Goal: Task Accomplishment & Management: Manage account settings

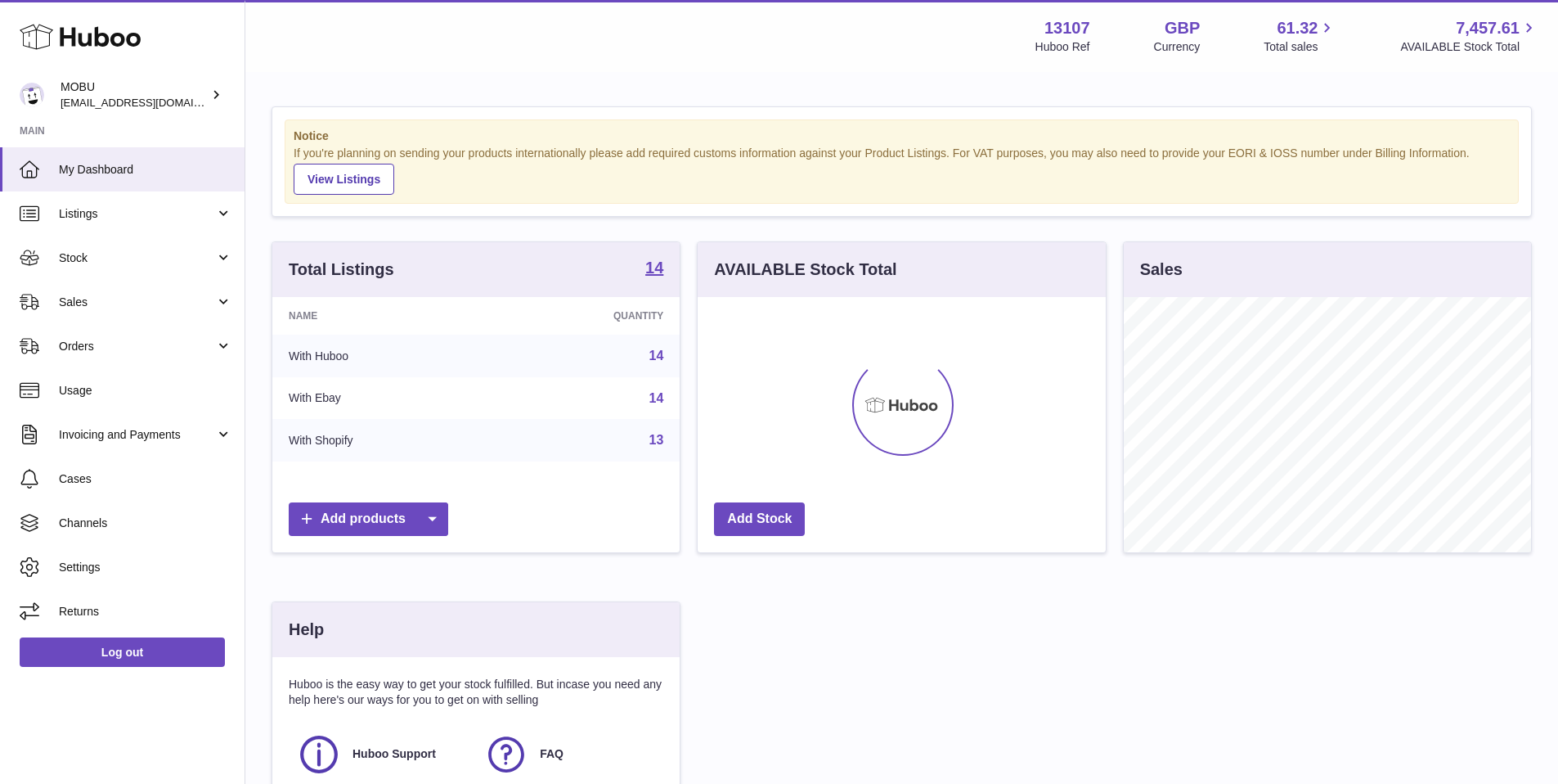
scroll to position [255, 408]
click at [192, 307] on span "Sales" at bounding box center [137, 302] width 157 height 16
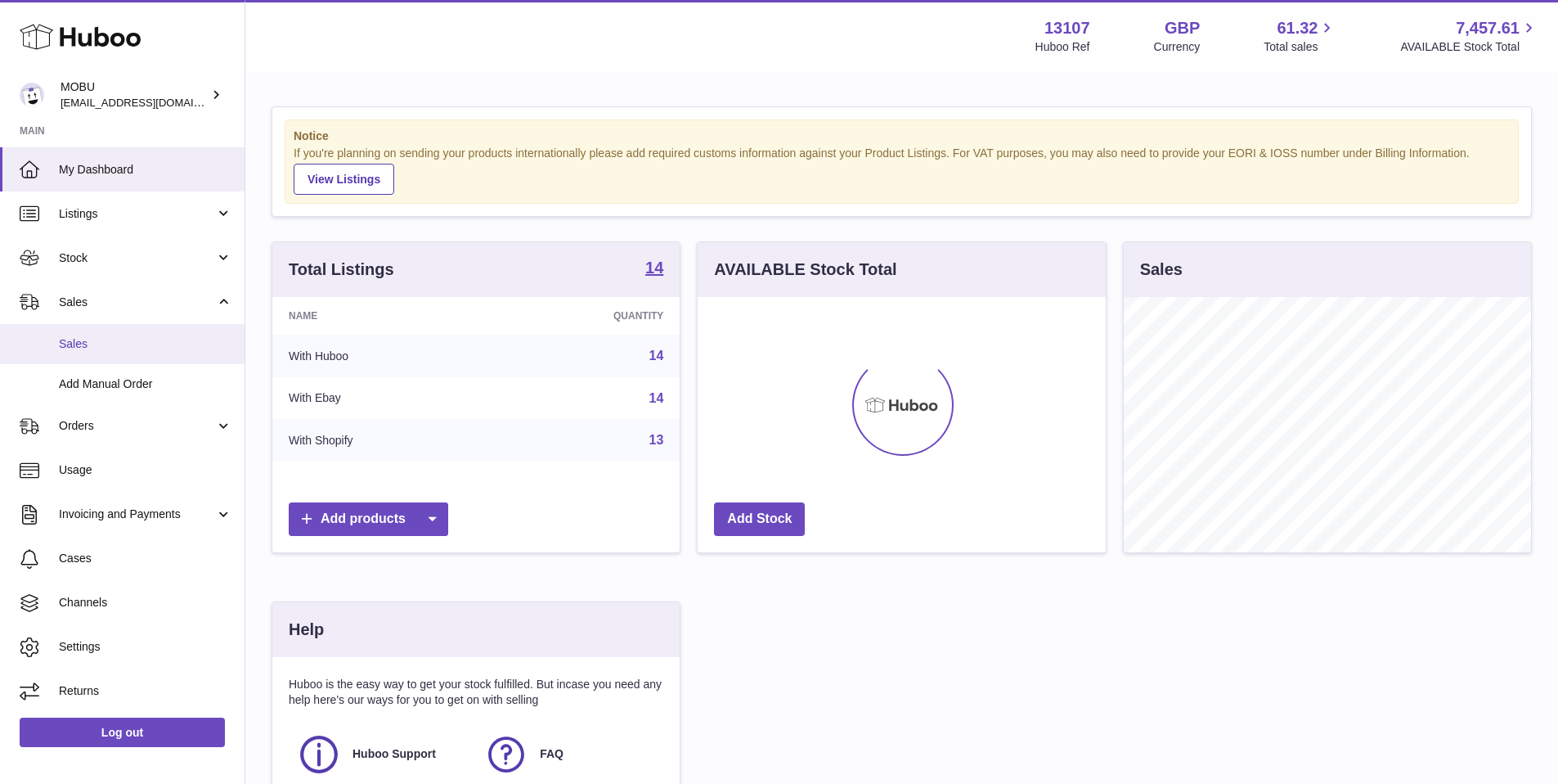
click at [168, 346] on span "Sales" at bounding box center [145, 343] width 173 height 16
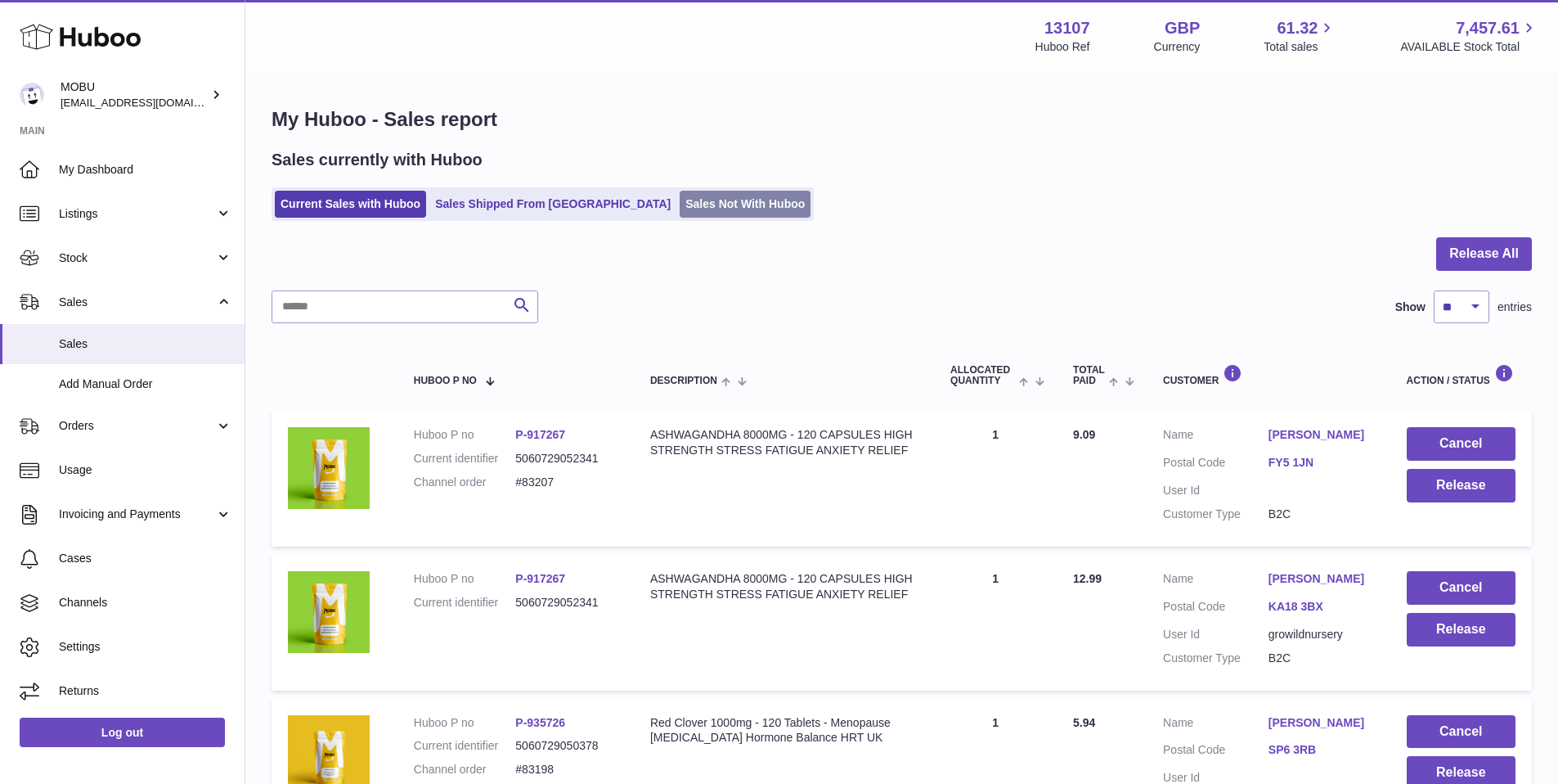
click at [680, 206] on link "Sales Not With Huboo" at bounding box center [745, 204] width 131 height 27
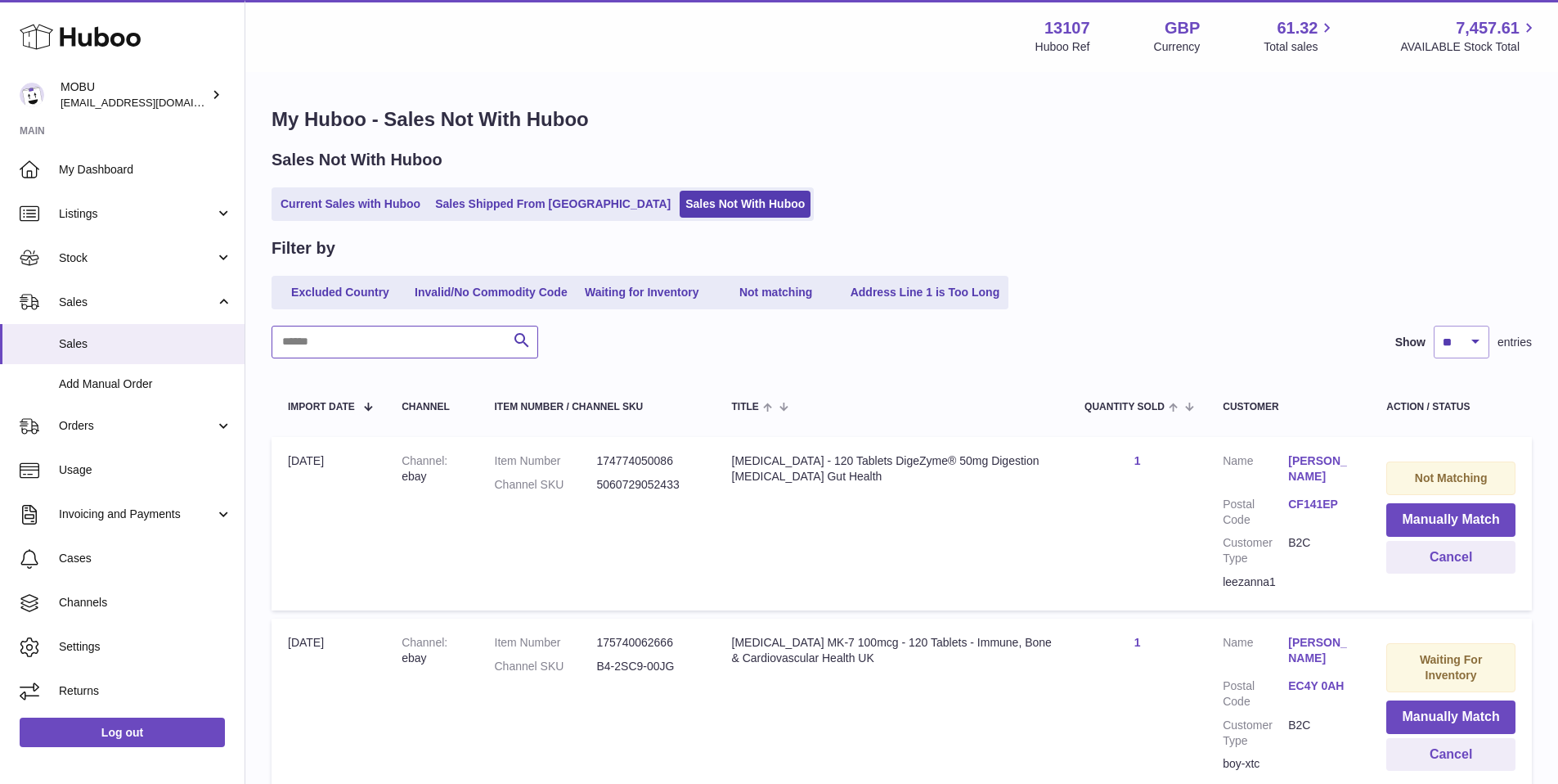
click at [387, 327] on input "text" at bounding box center [405, 342] width 266 height 33
click at [390, 331] on input "text" at bounding box center [405, 342] width 266 height 33
type input "********"
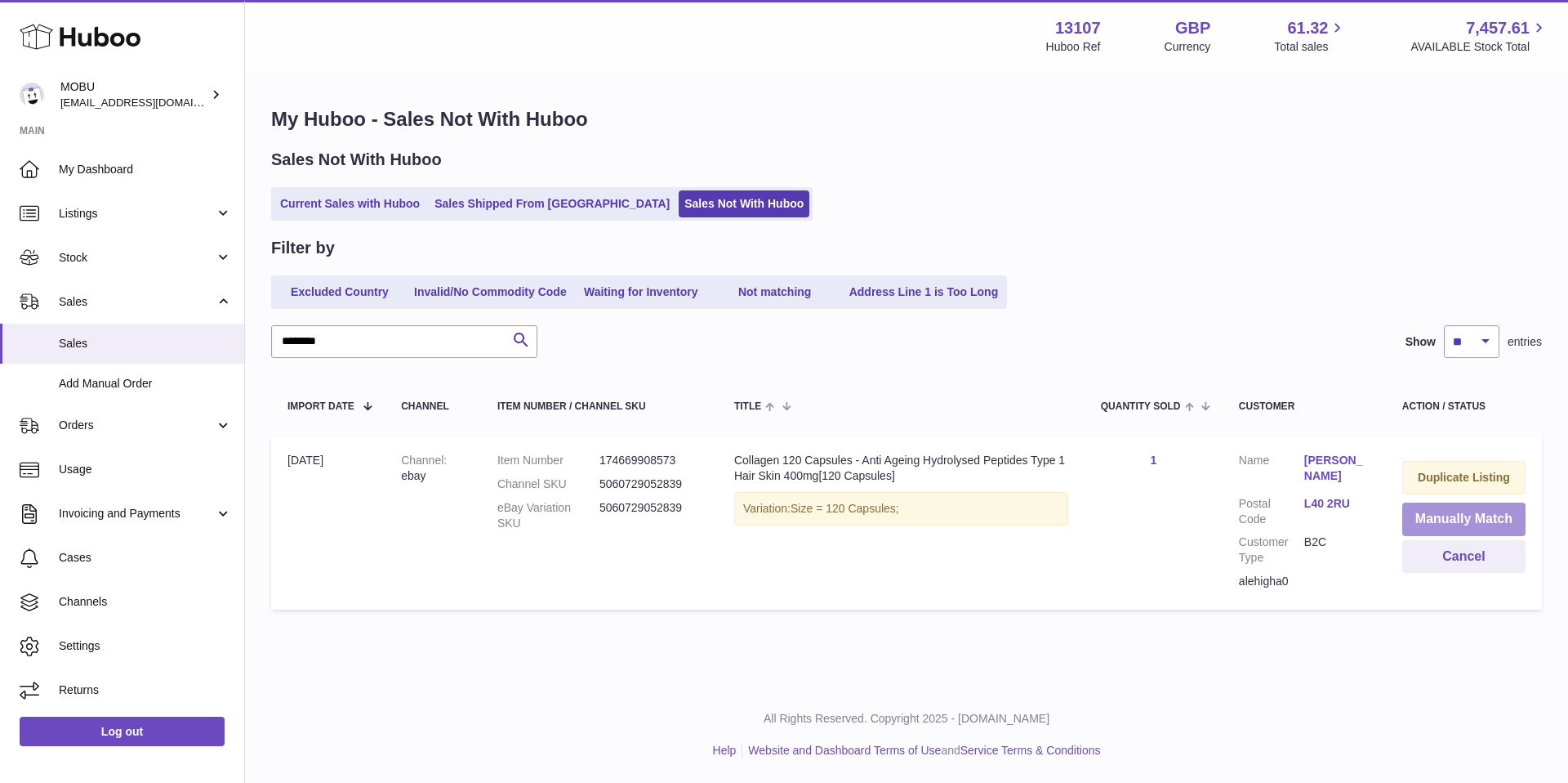
click at [1433, 514] on button "Manually Match" at bounding box center [1463, 519] width 123 height 33
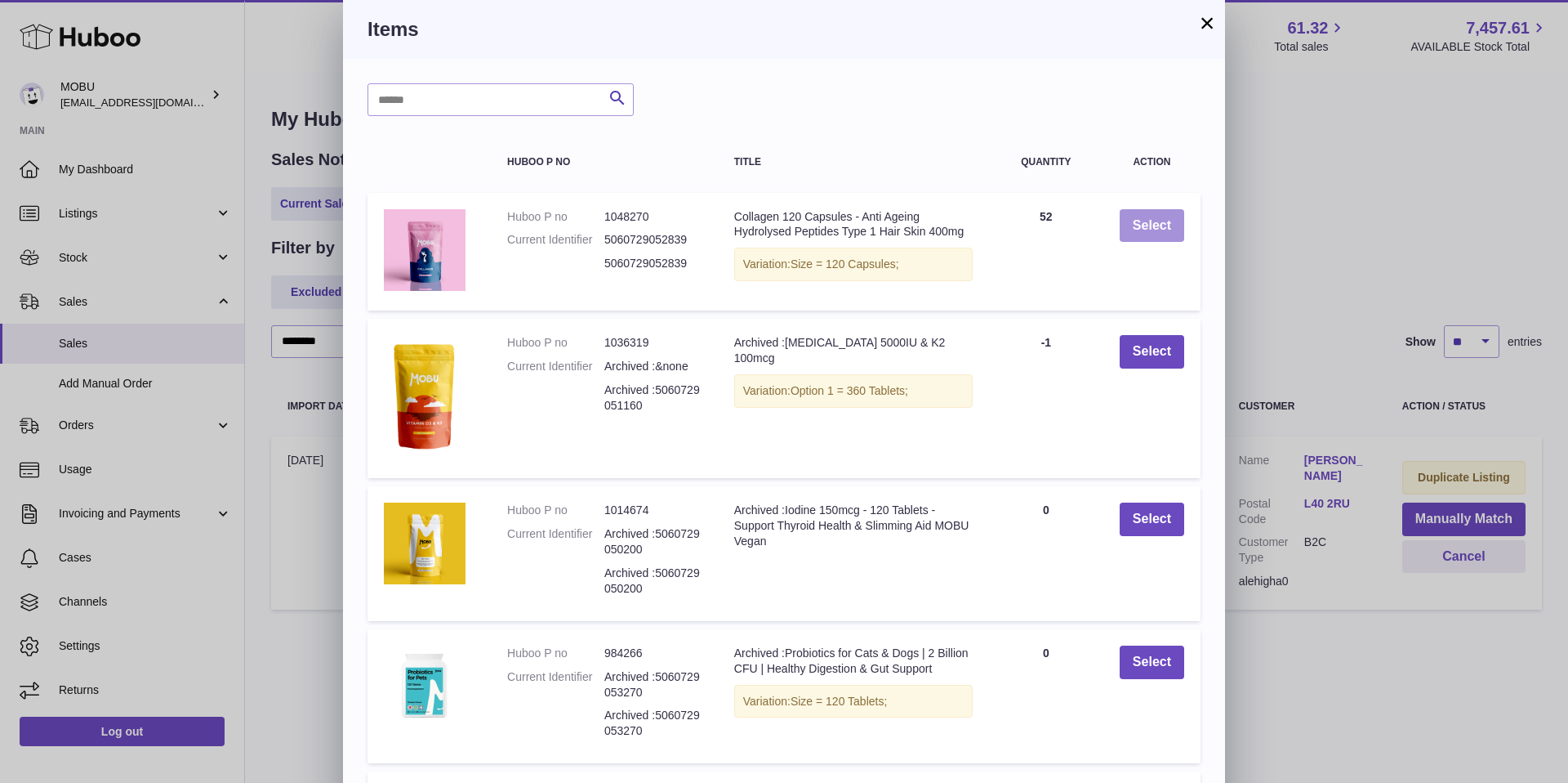
click at [1160, 228] on button "Select" at bounding box center [1152, 226] width 64 height 33
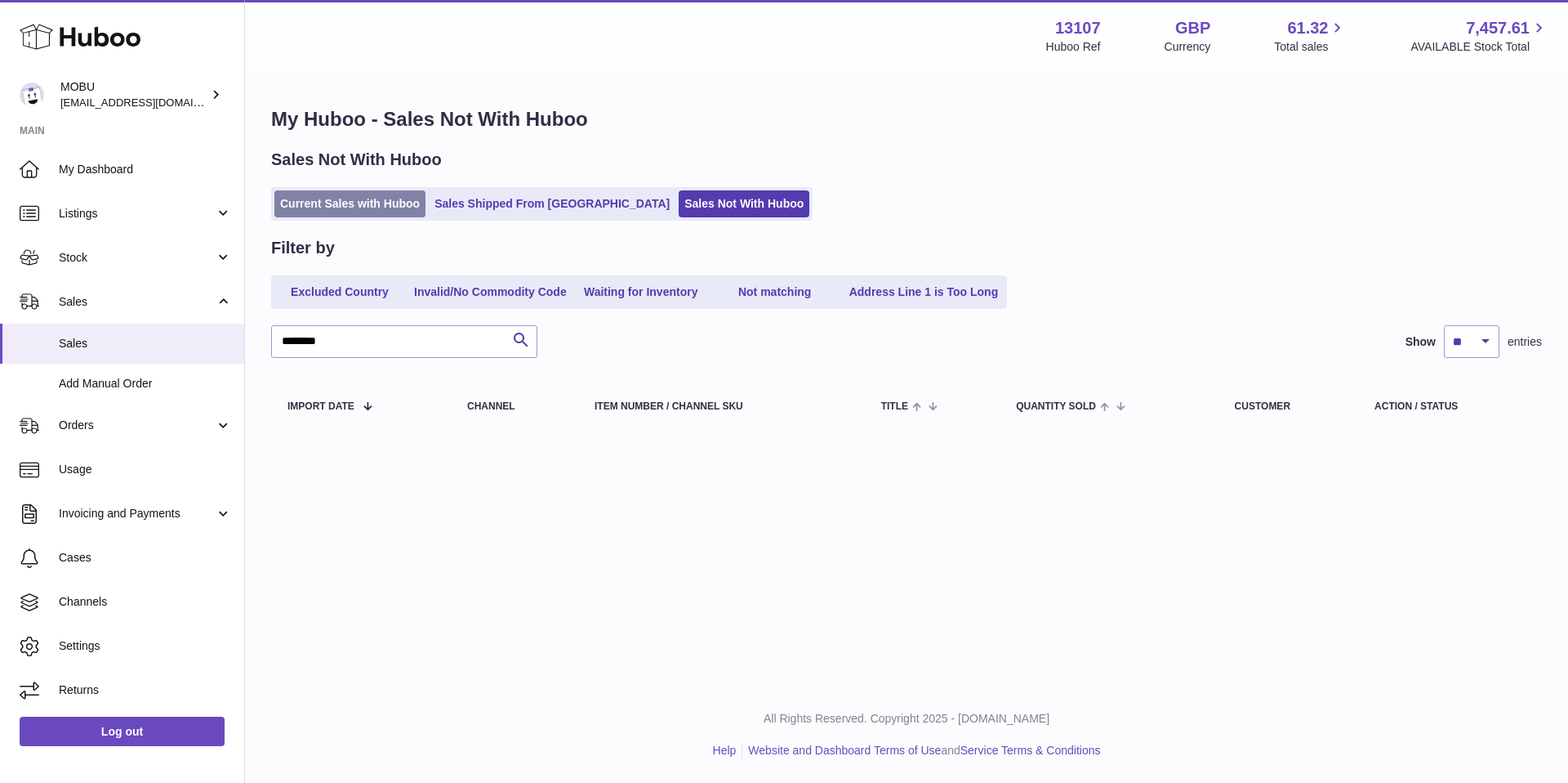
click at [361, 215] on link "Current Sales with Huboo" at bounding box center [350, 204] width 151 height 27
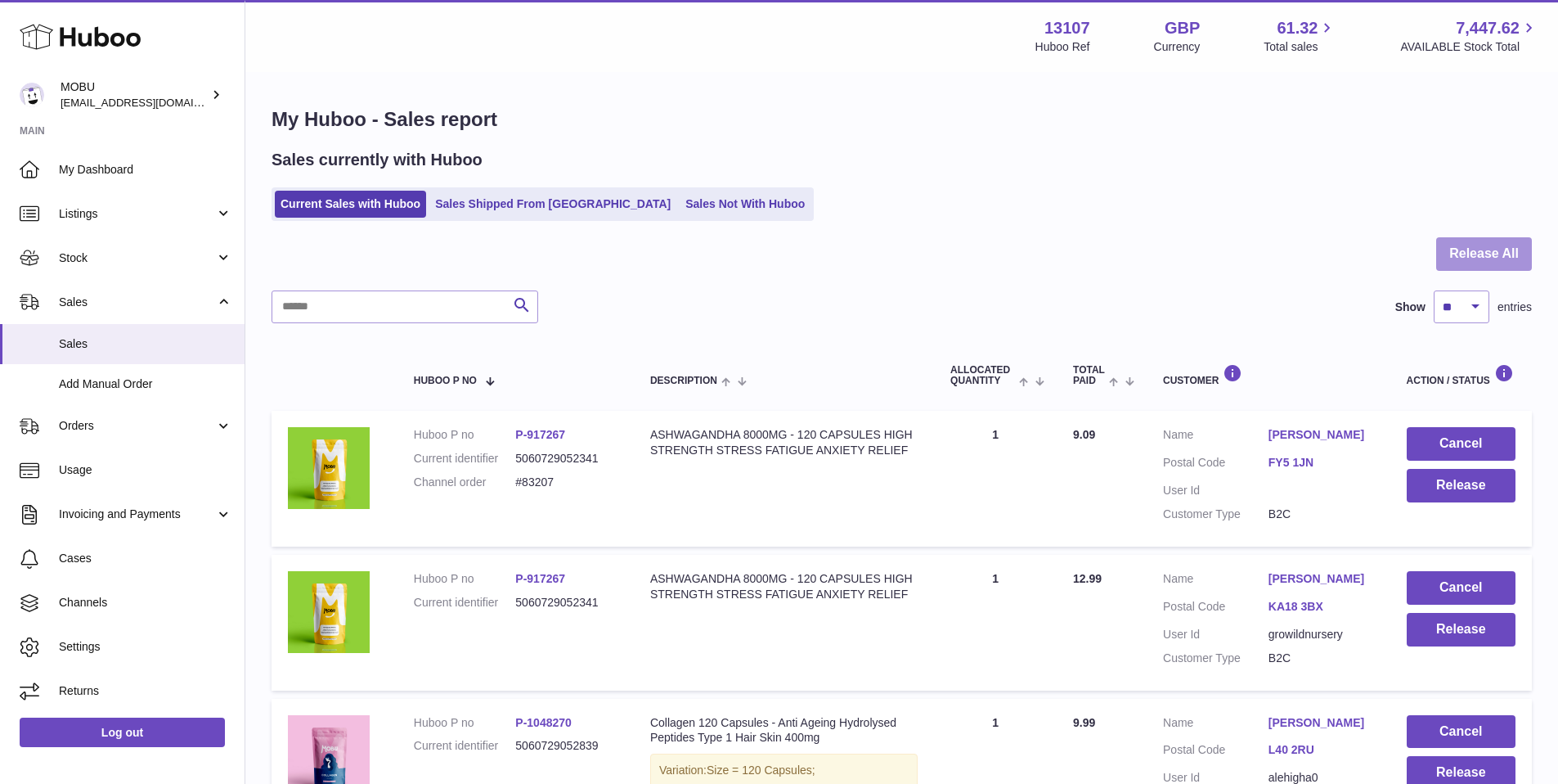
click at [1520, 260] on button "Release All" at bounding box center [1484, 254] width 95 height 34
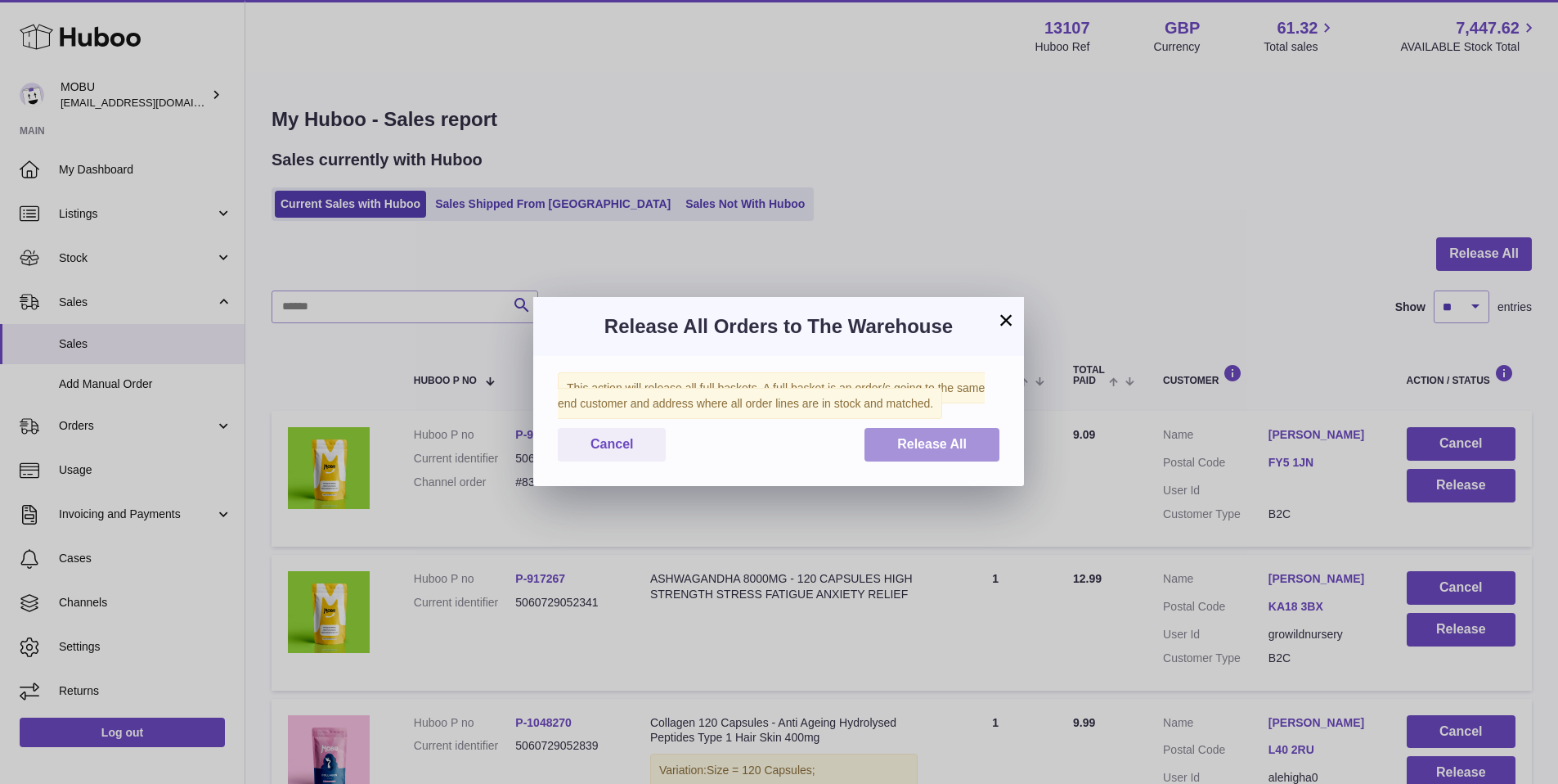
click at [898, 449] on span "Release All" at bounding box center [931, 444] width 70 height 14
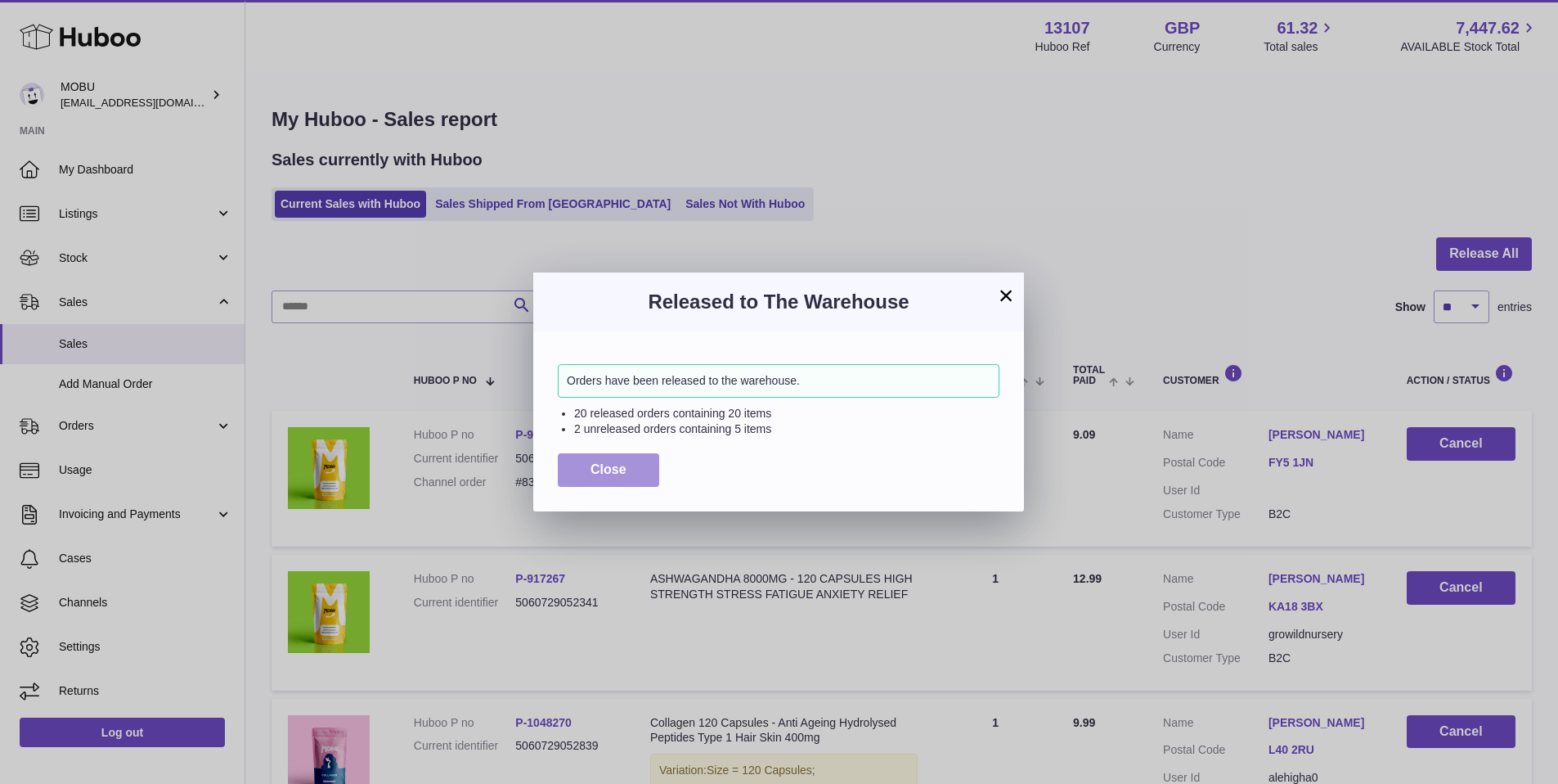
click at [628, 470] on button "Close" at bounding box center [608, 470] width 101 height 34
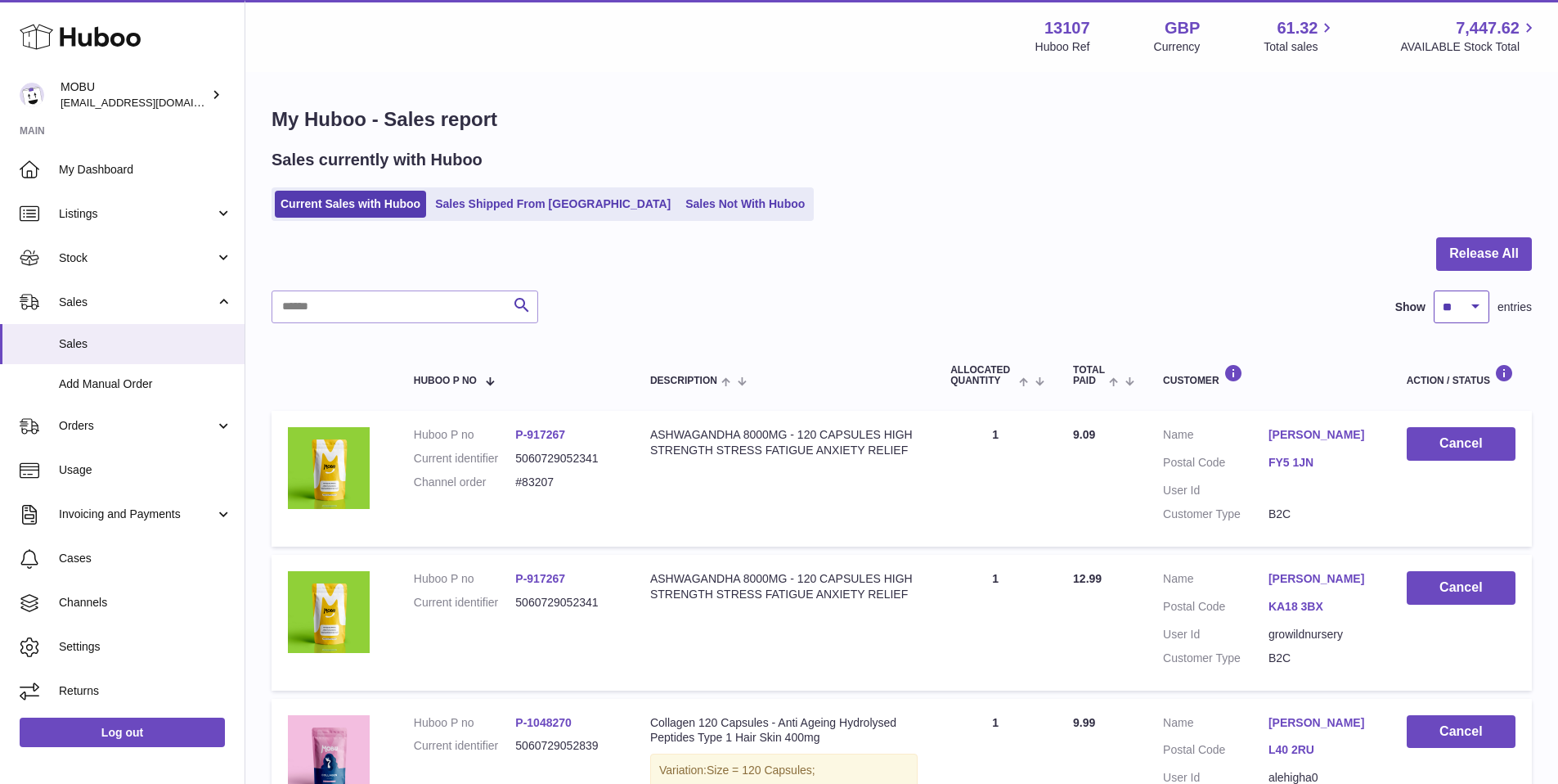
click at [1476, 310] on select "** ** ** ***" at bounding box center [1462, 307] width 55 height 33
select select "***"
click at [1434, 291] on select "** ** ** ***" at bounding box center [1462, 307] width 55 height 33
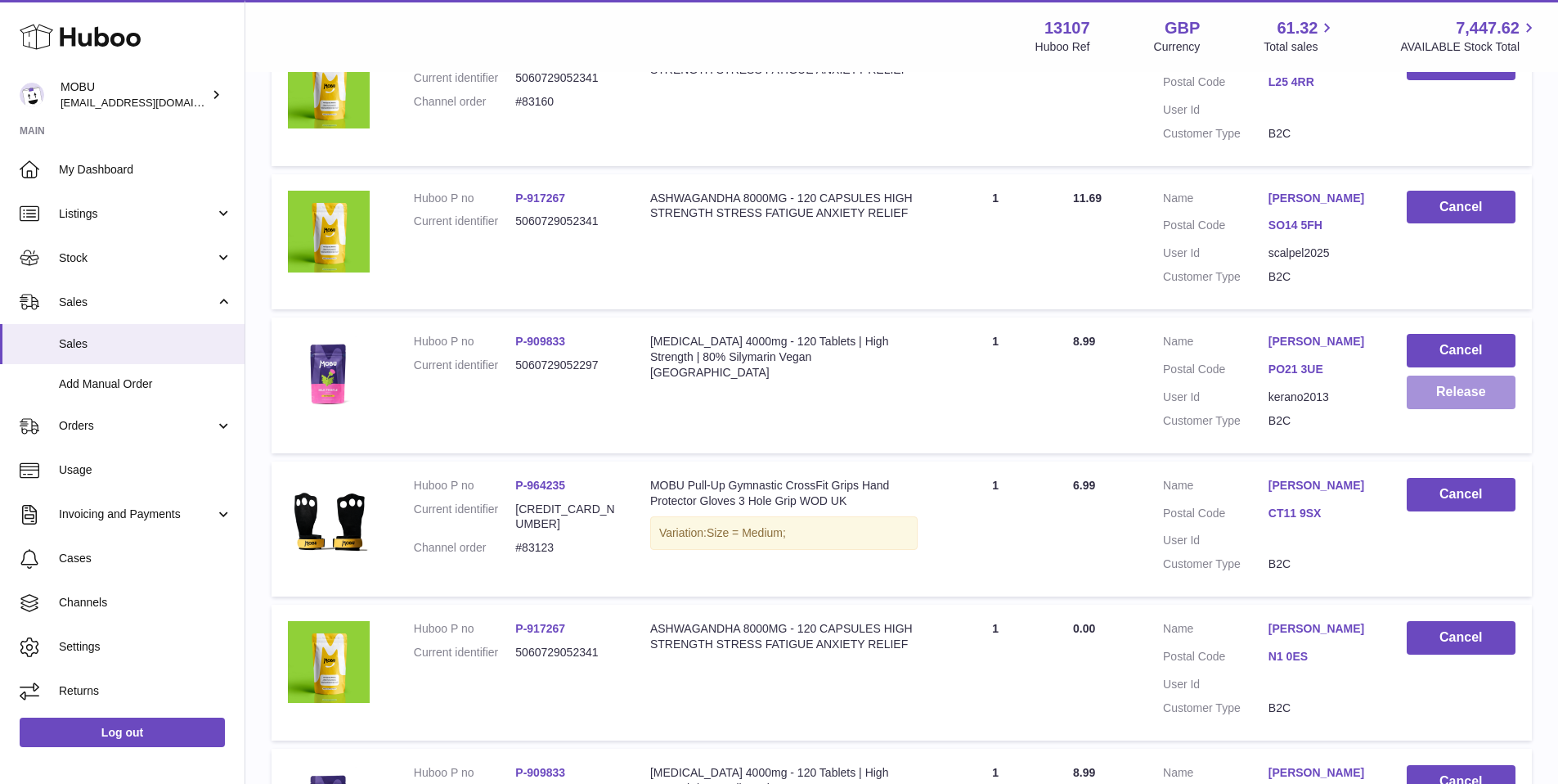
click at [1487, 402] on button "Release" at bounding box center [1462, 392] width 109 height 34
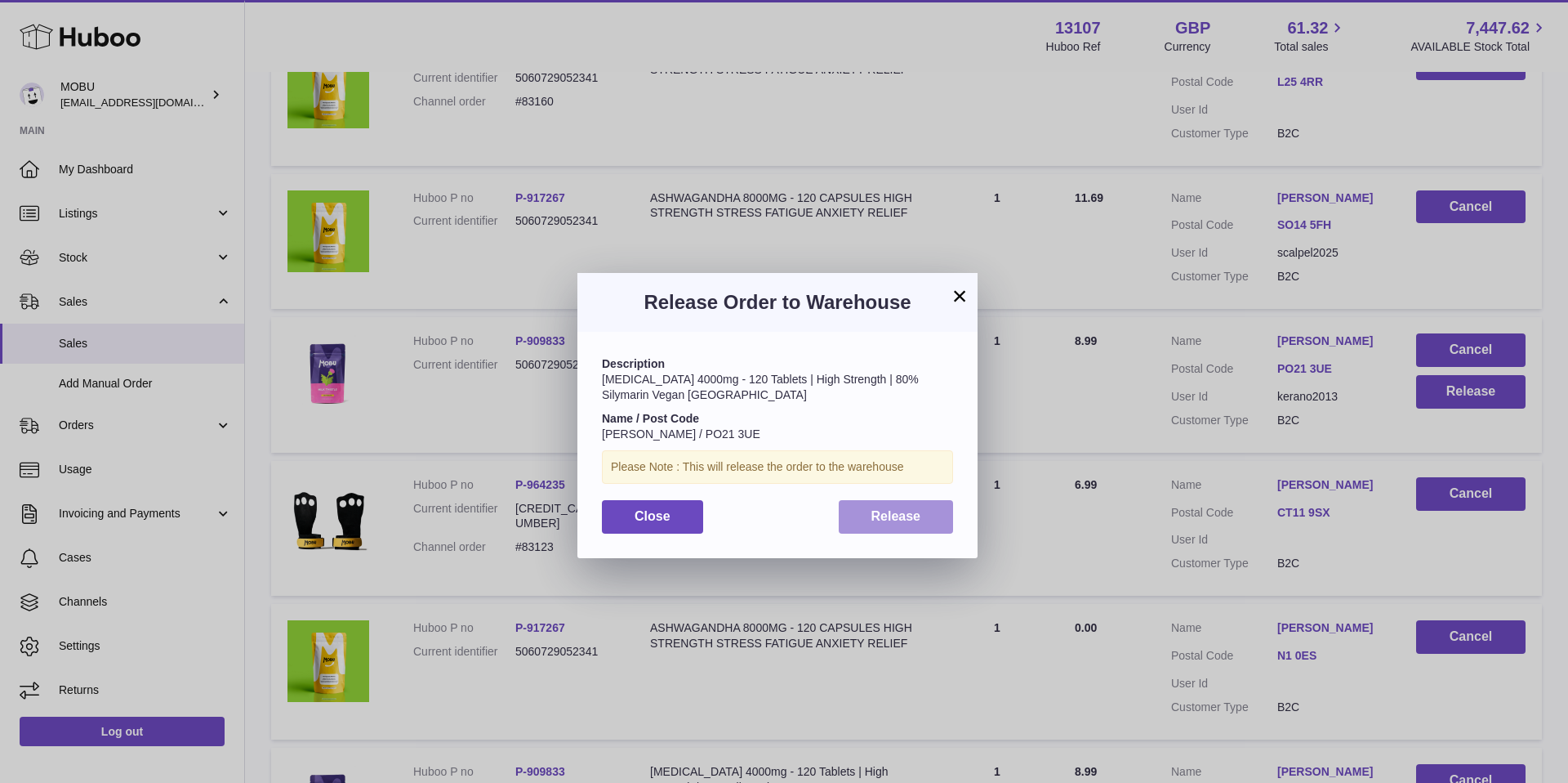
click at [907, 506] on button "Release" at bounding box center [896, 517] width 115 height 33
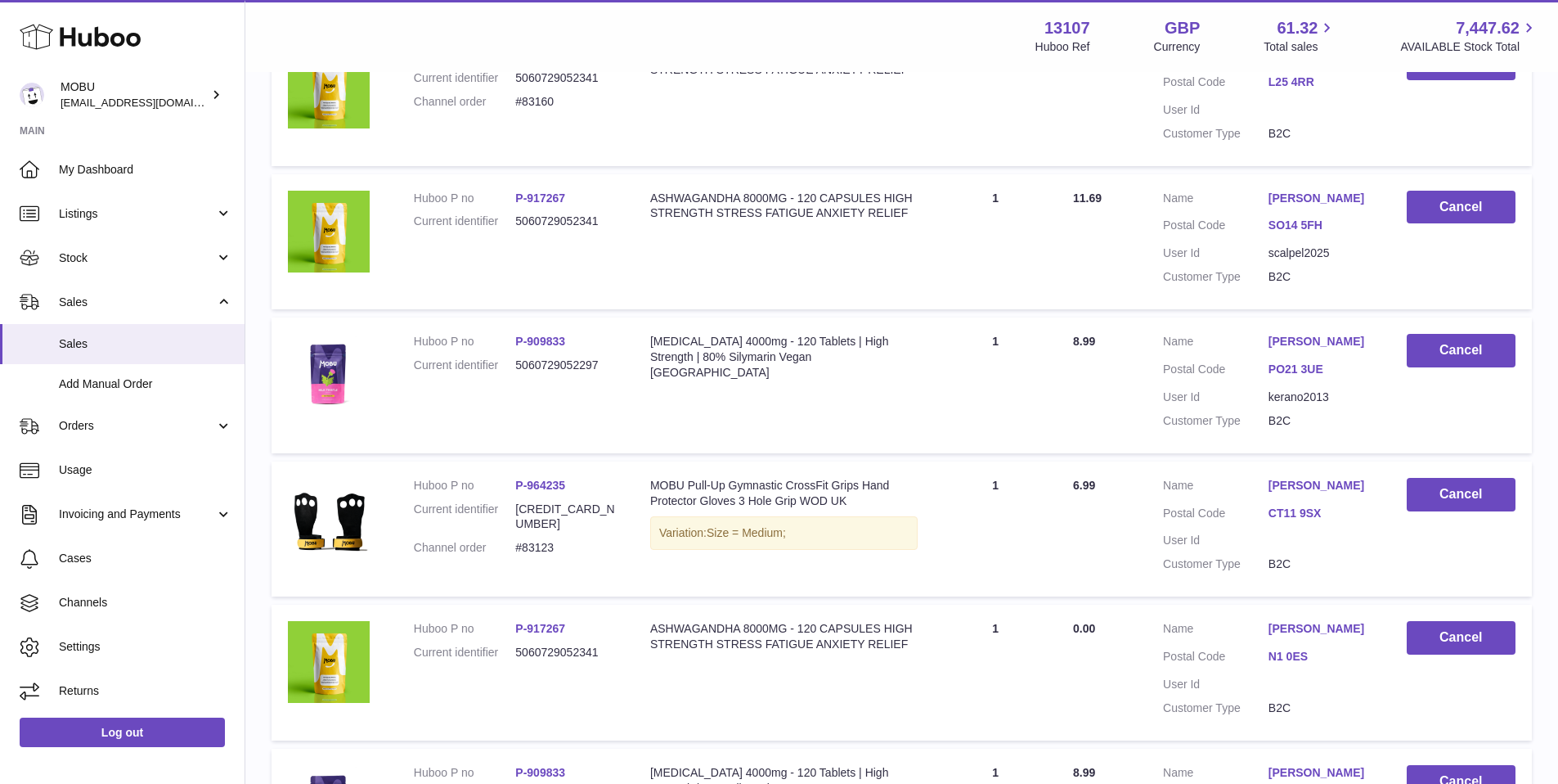
scroll to position [2551, 0]
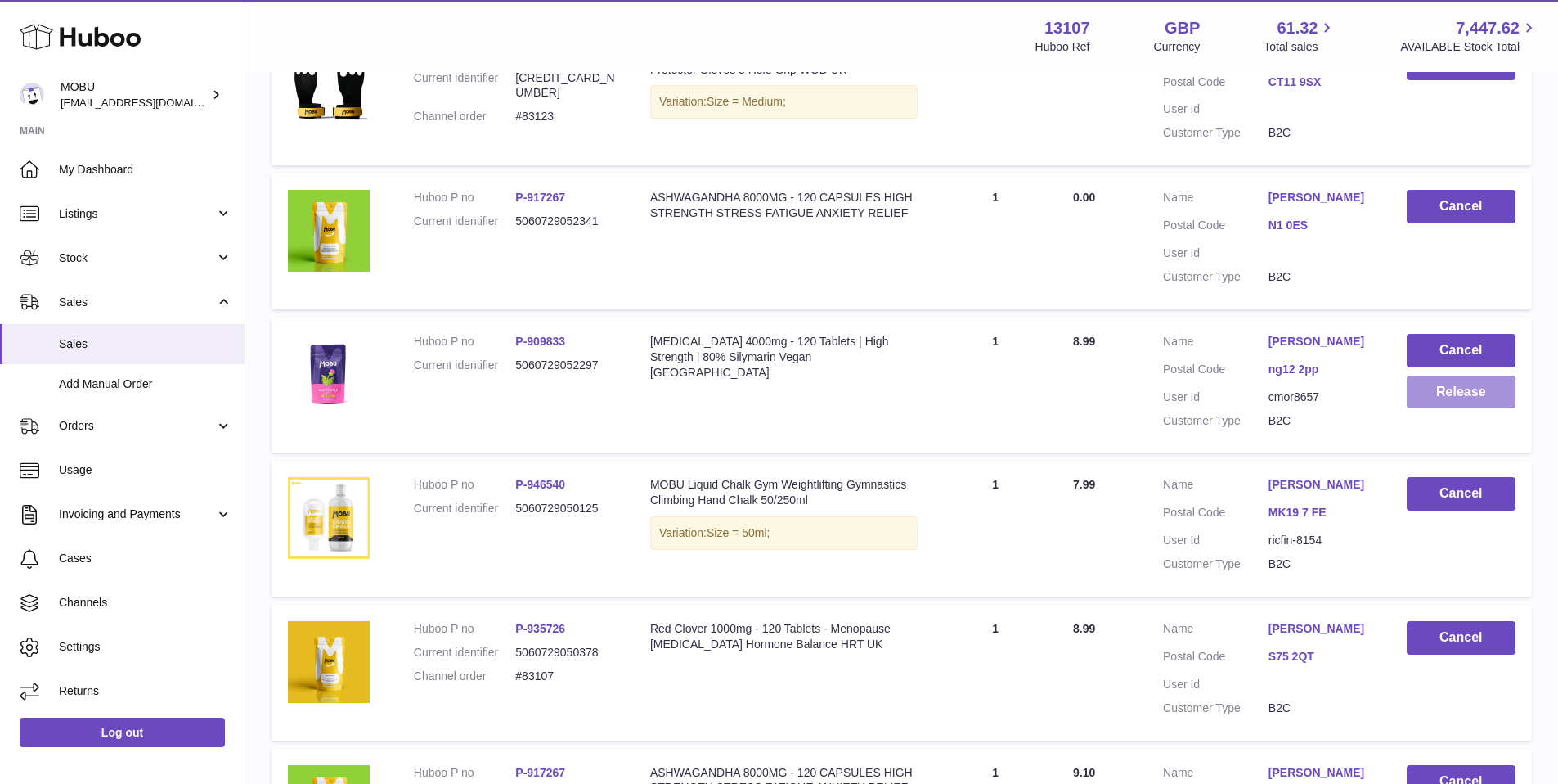
click at [1444, 402] on button "Release" at bounding box center [1462, 392] width 109 height 34
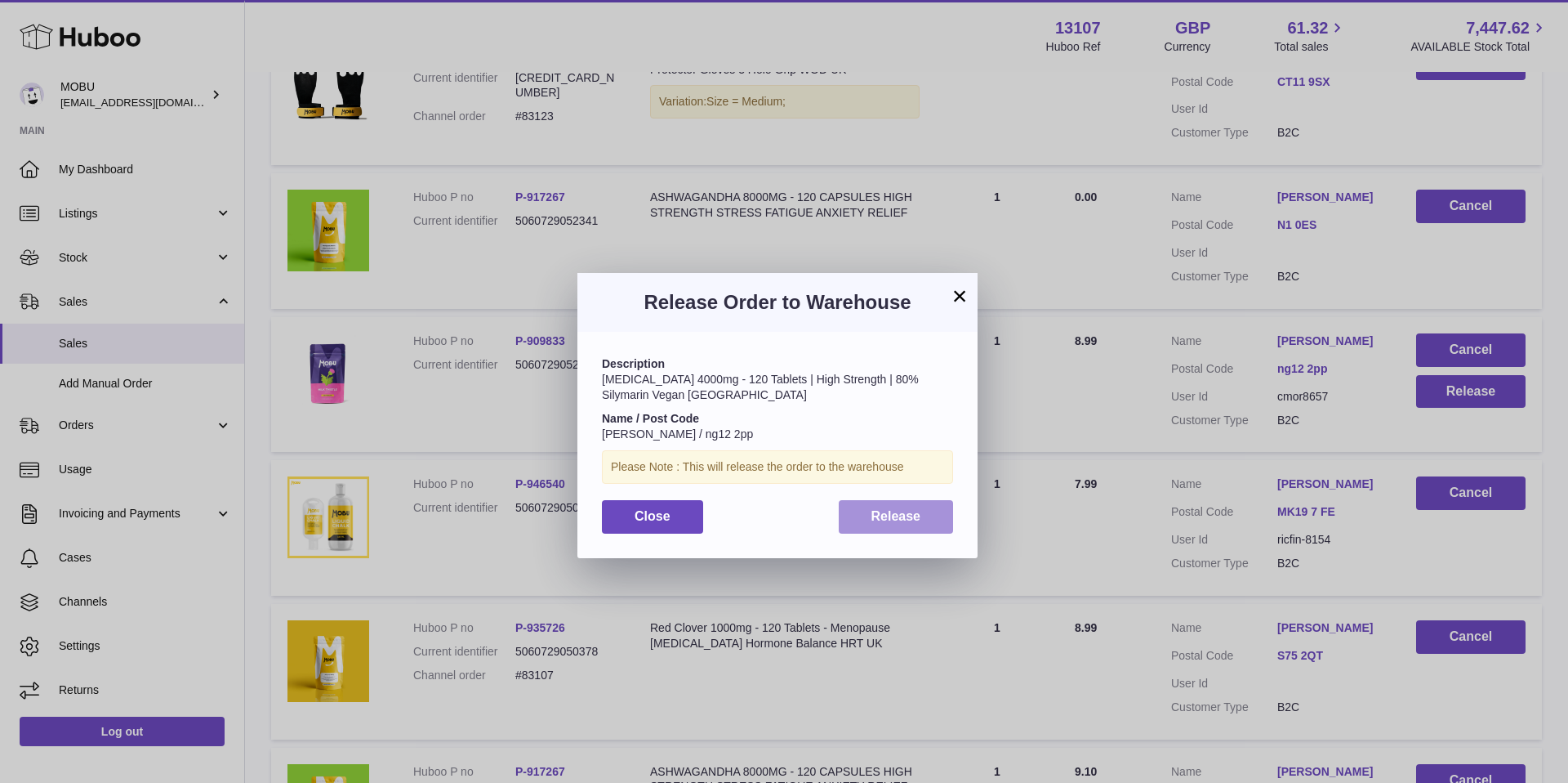
click at [899, 502] on button "Release" at bounding box center [896, 517] width 115 height 33
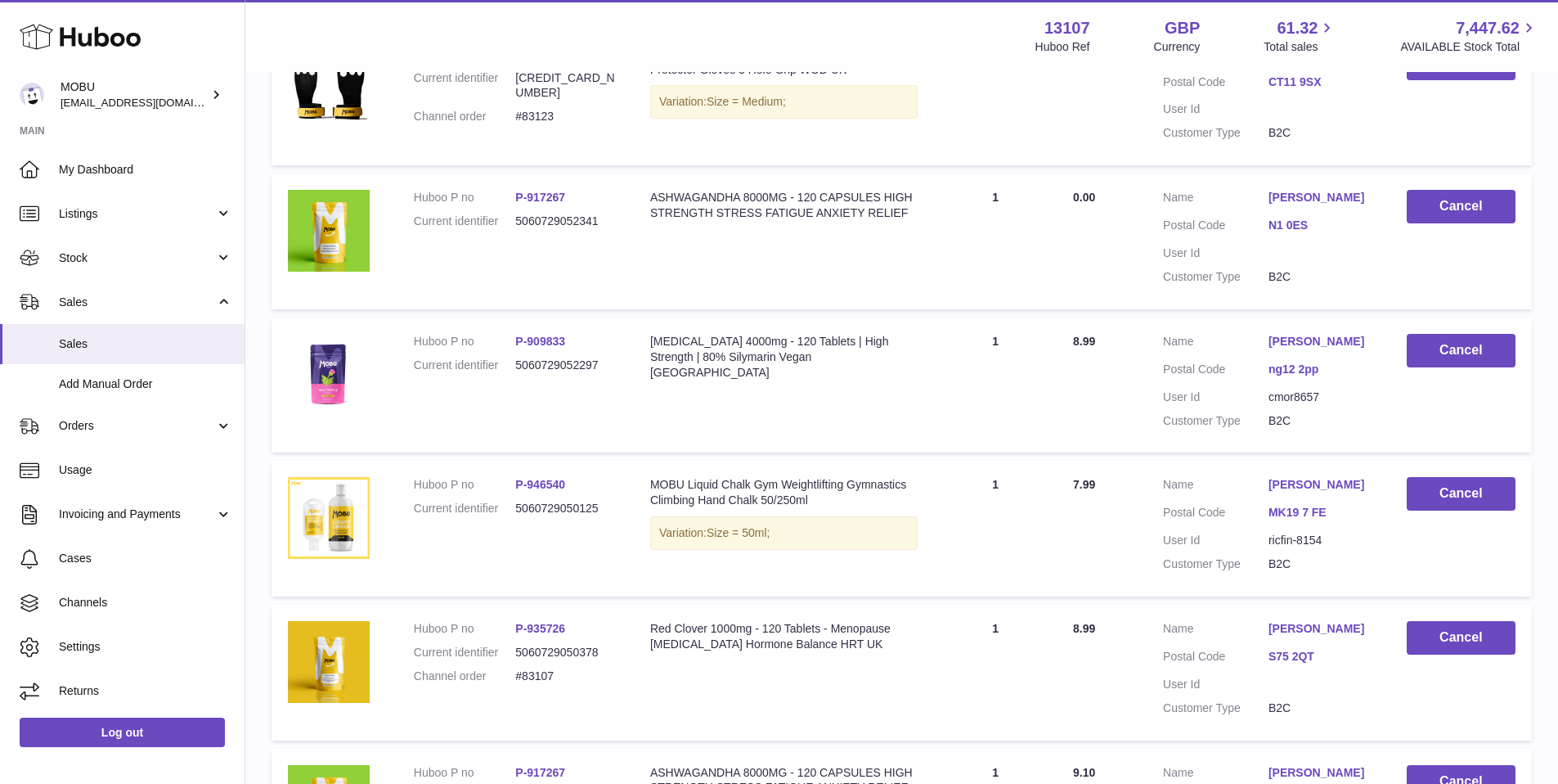
scroll to position [0, 0]
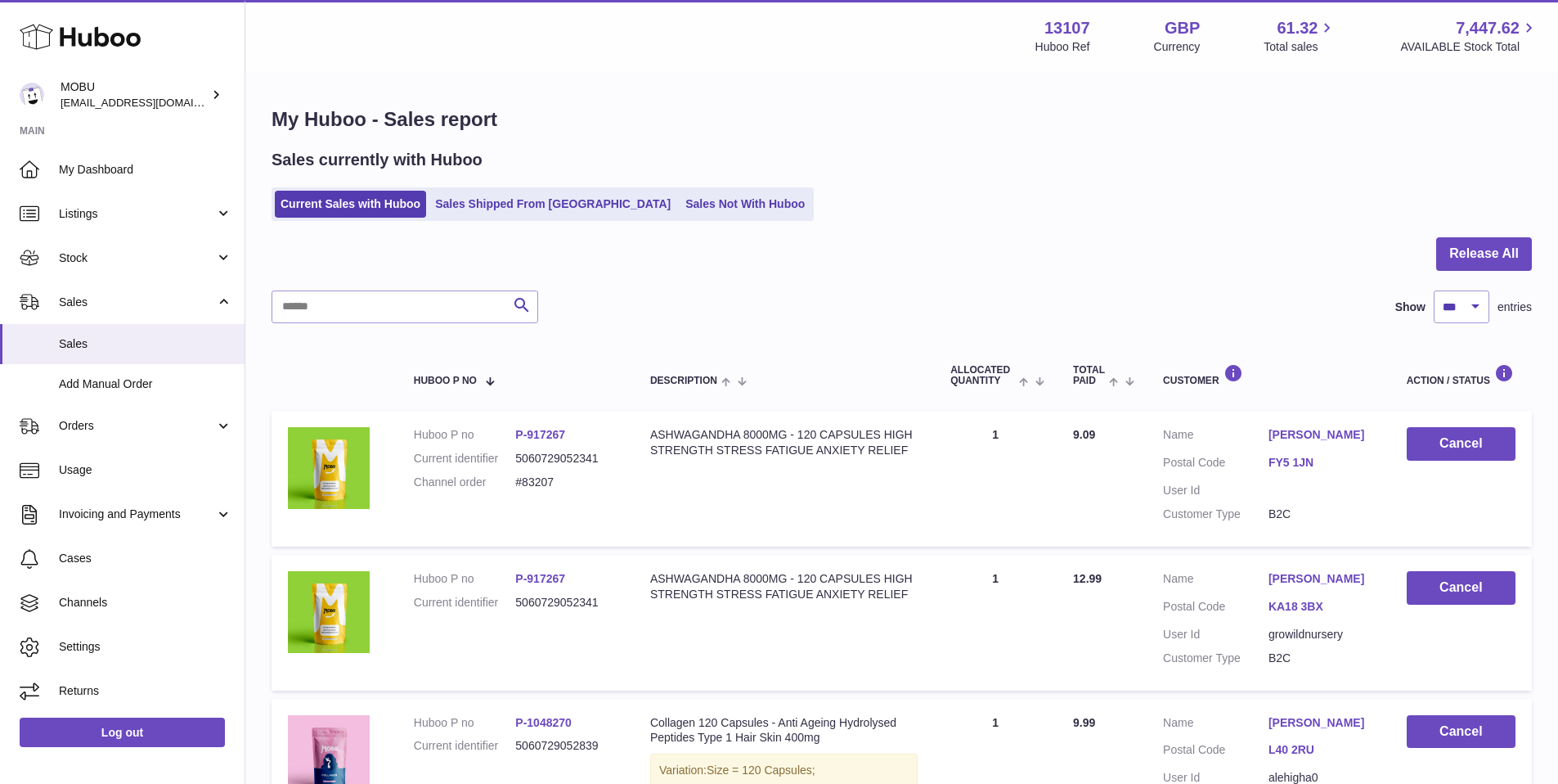
click at [1121, 206] on div "Current Sales with Huboo Sales Shipped From Huboo Sales Not With Huboo" at bounding box center [901, 204] width 1261 height 34
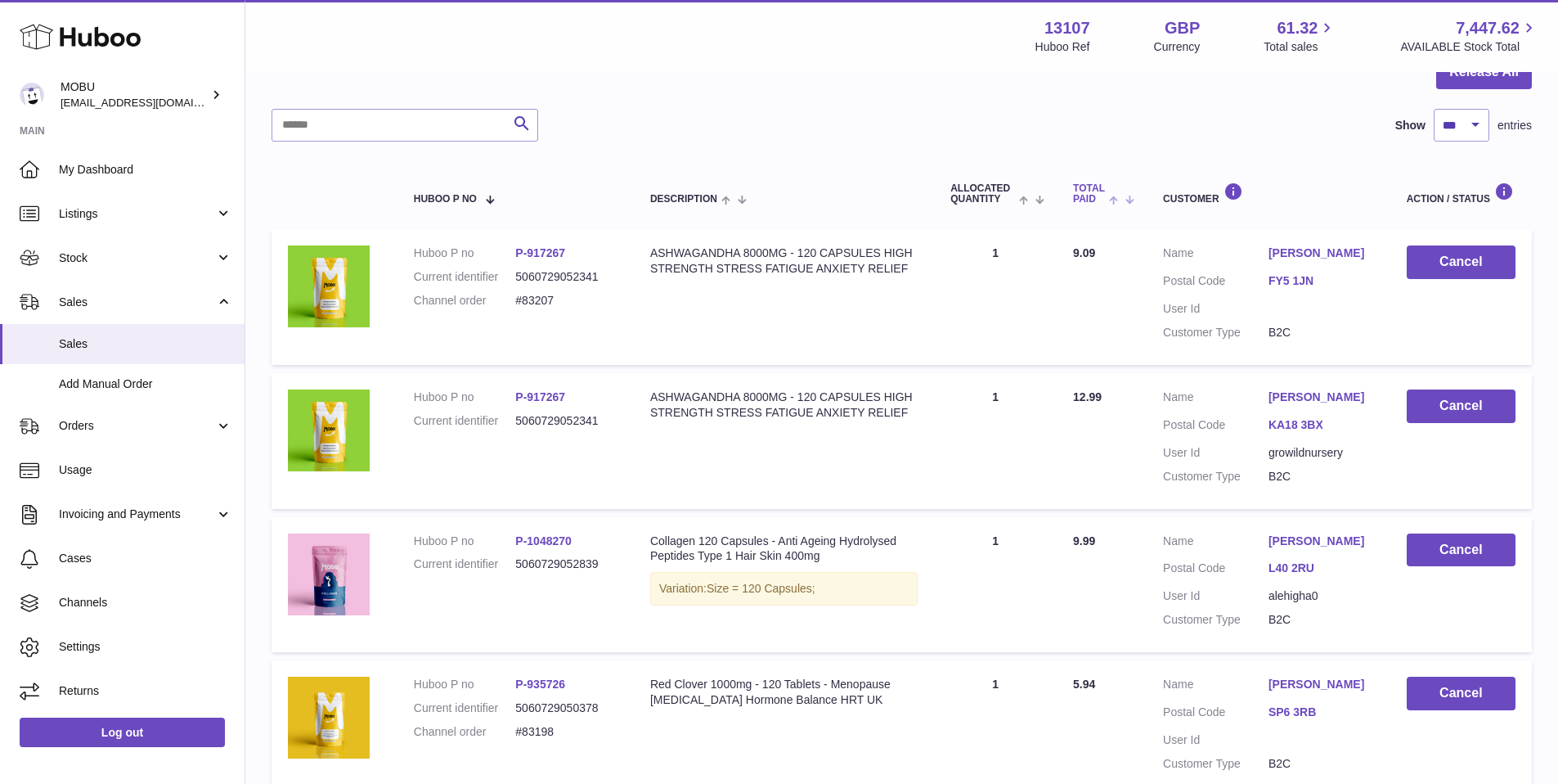
scroll to position [187, 0]
